Goal: Transaction & Acquisition: Purchase product/service

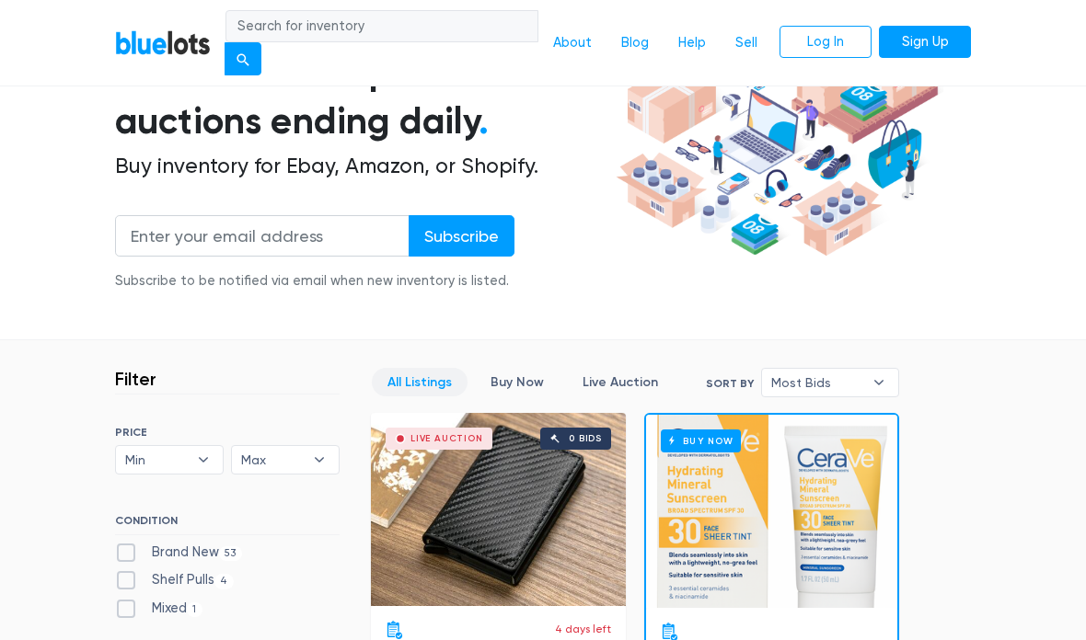
scroll to position [184, 0]
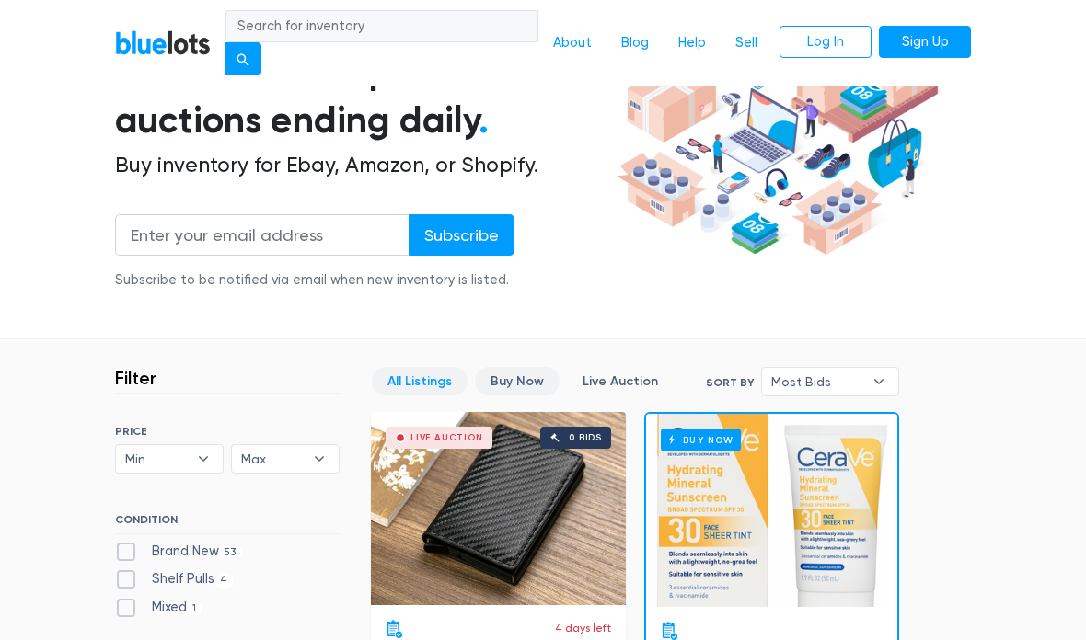
click at [498, 391] on link "Buy Now" at bounding box center [517, 382] width 85 height 29
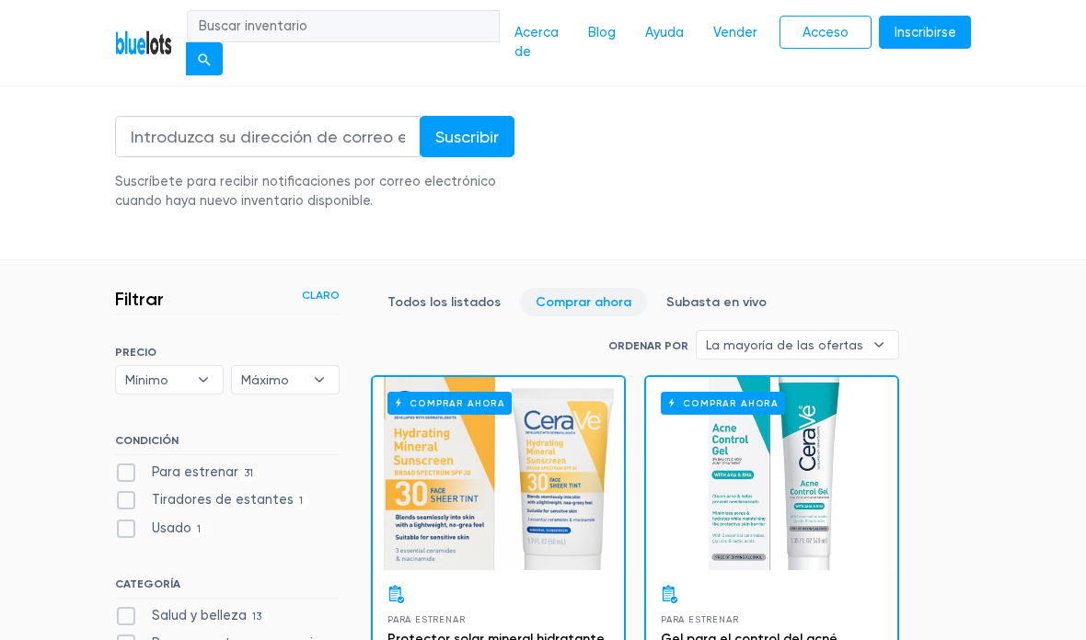
scroll to position [409, 0]
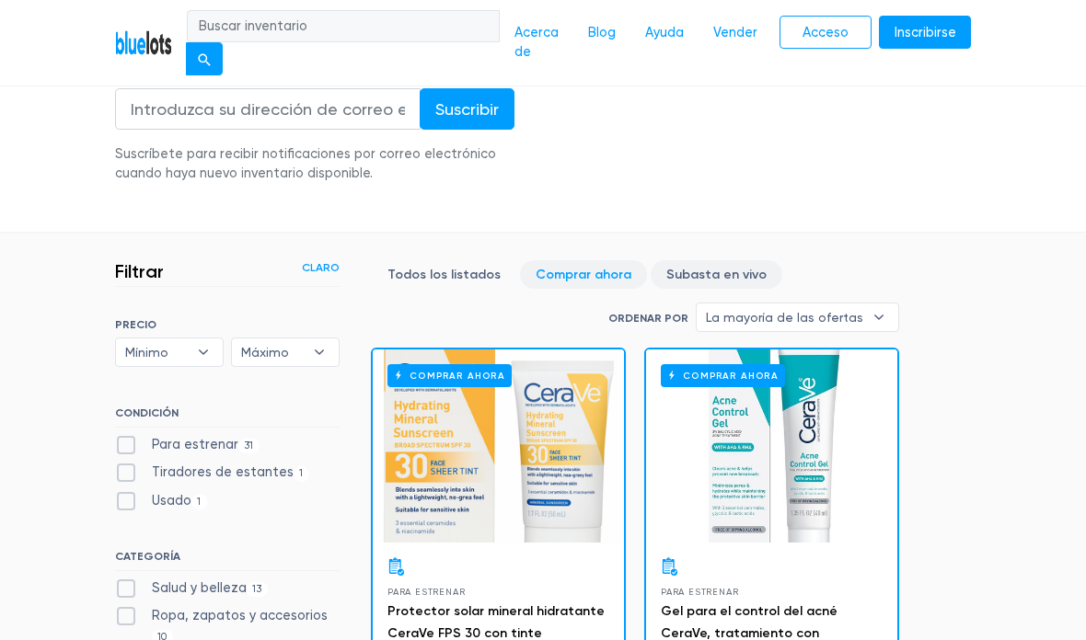
click at [735, 260] on link "Subasta en vivo" at bounding box center [717, 274] width 132 height 29
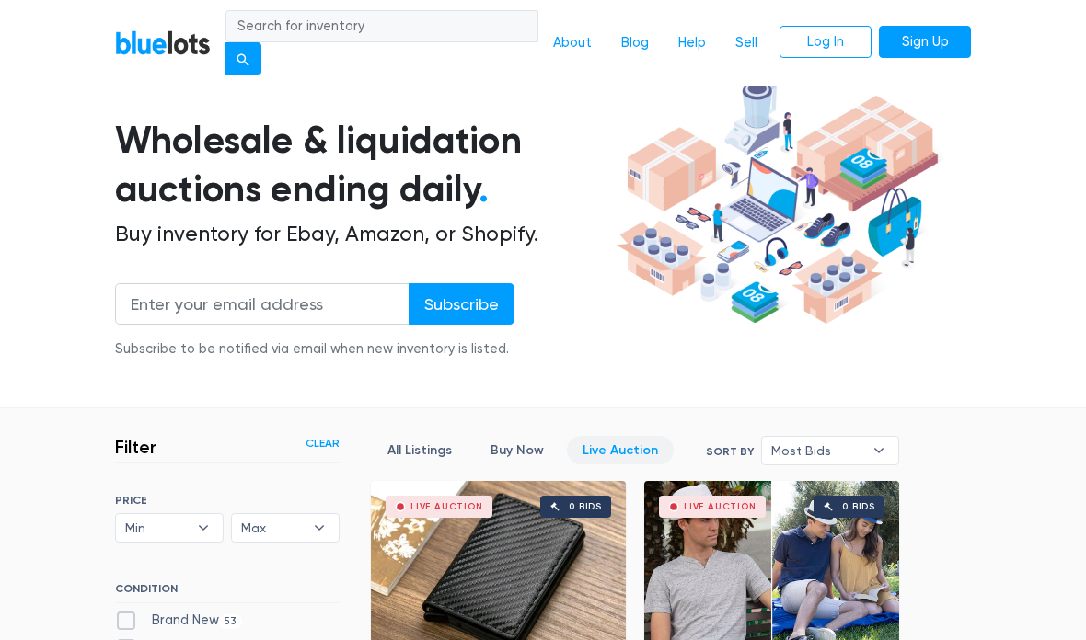
scroll to position [116, 0]
click at [410, 459] on link "All Listings" at bounding box center [420, 450] width 96 height 29
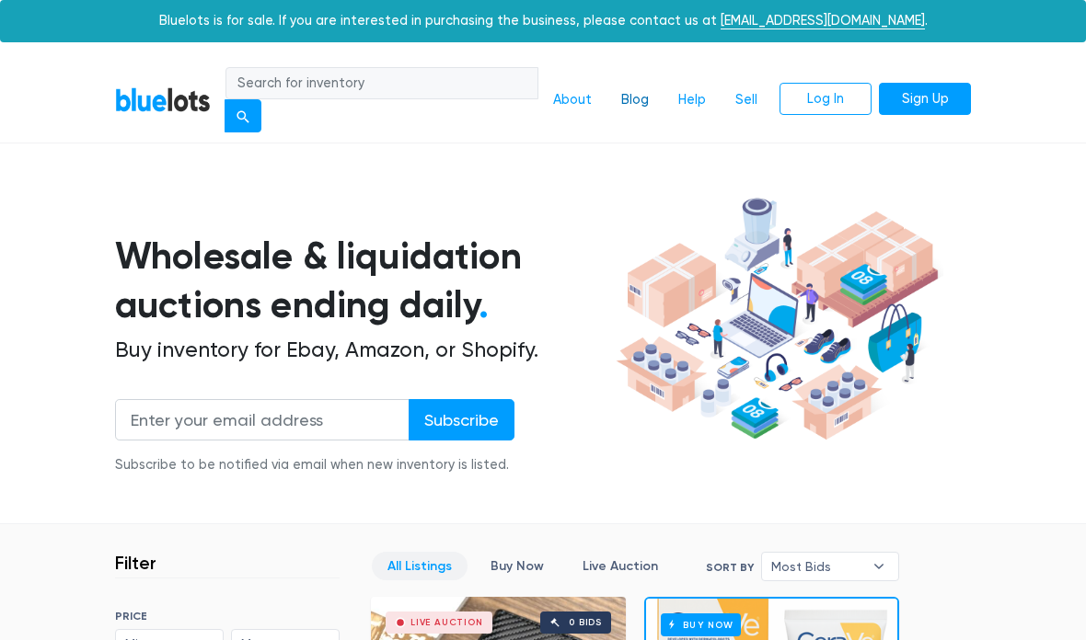
click at [639, 102] on link "Blog" at bounding box center [634, 100] width 57 height 35
click at [750, 89] on link "Sell" at bounding box center [746, 100] width 52 height 35
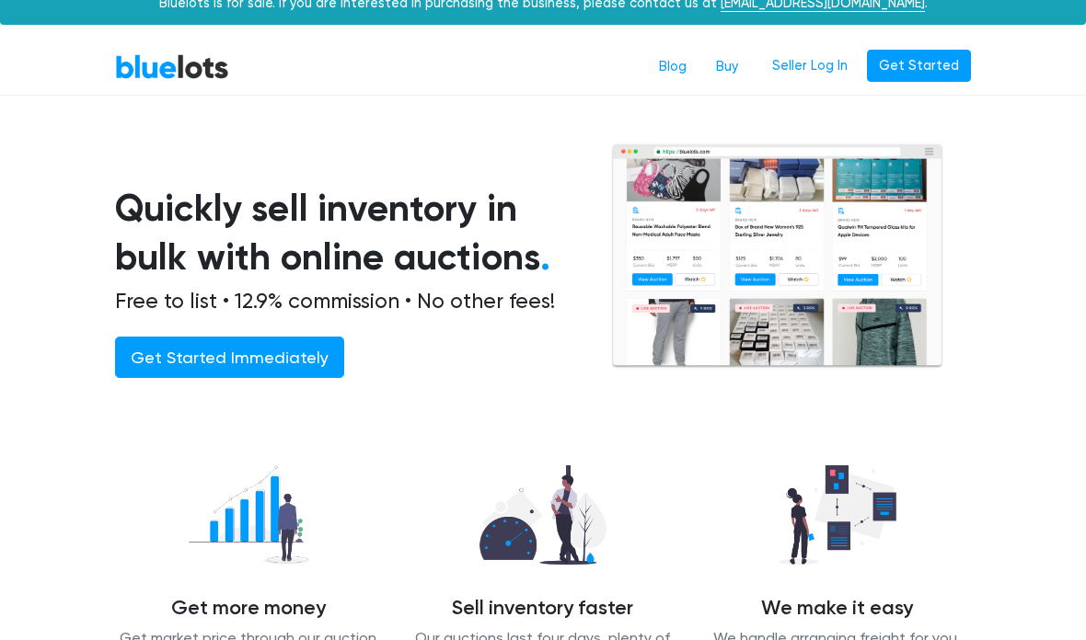
scroll to position [18, 0]
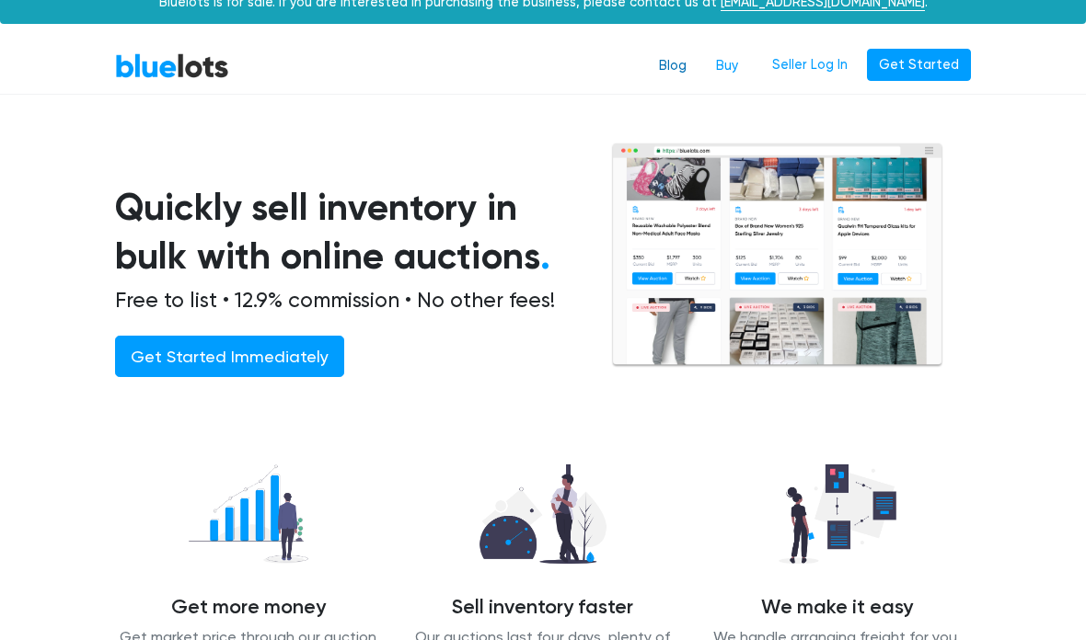
click at [692, 61] on link "Blog" at bounding box center [672, 66] width 57 height 35
click at [731, 69] on link "Buy" at bounding box center [727, 66] width 52 height 35
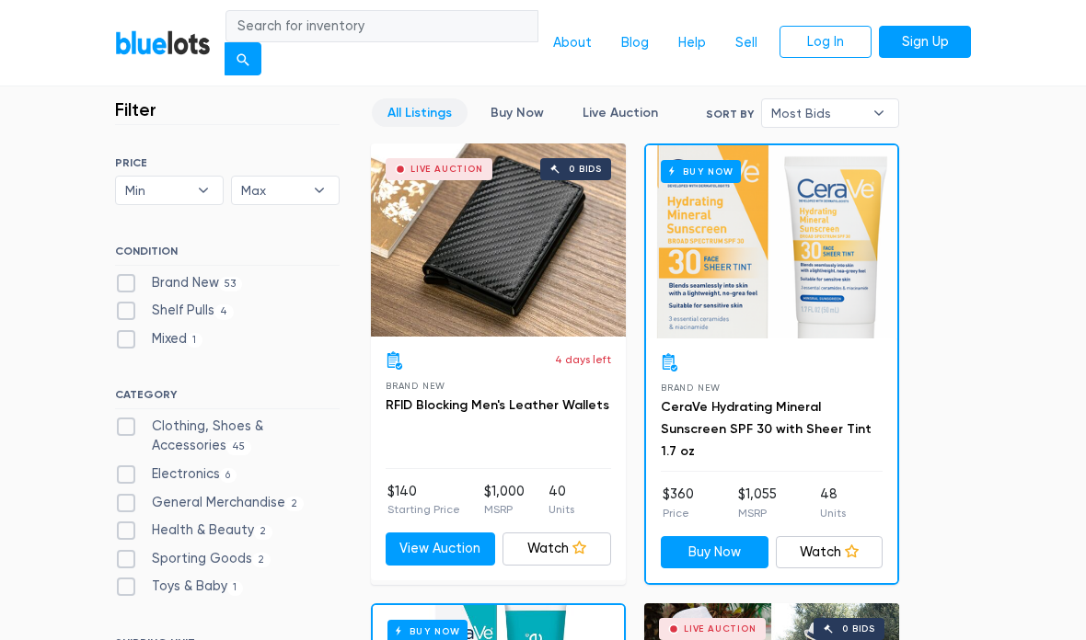
scroll to position [451, 0]
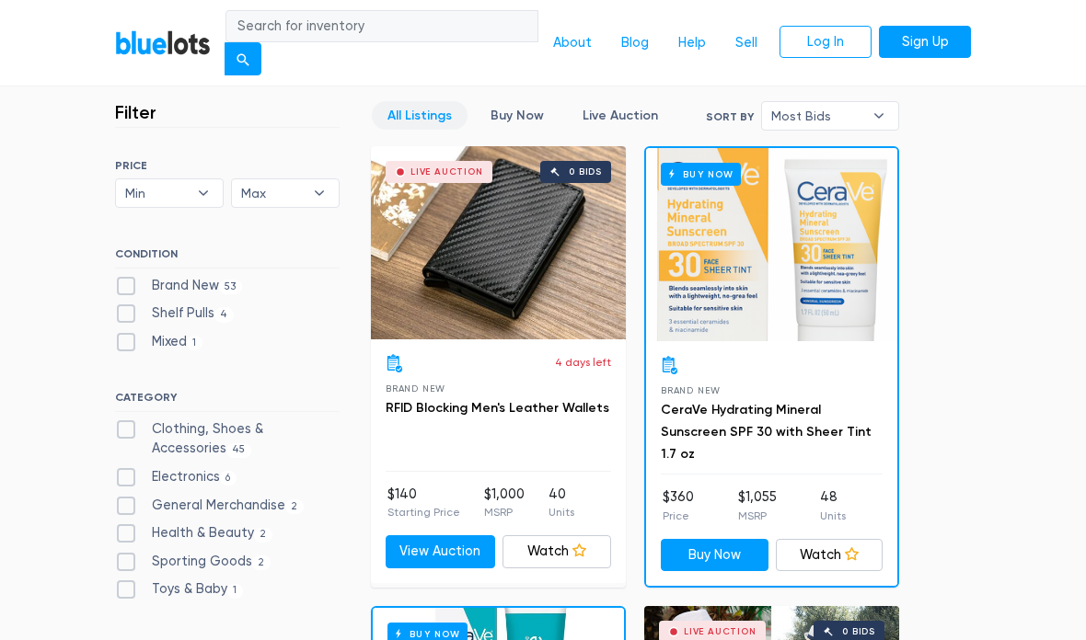
click at [121, 467] on label "Electronics 6" at bounding box center [175, 477] width 121 height 20
click at [121, 467] on input "Electronics 6" at bounding box center [121, 473] width 12 height 12
checkbox input "true"
